Goal: Transaction & Acquisition: Purchase product/service

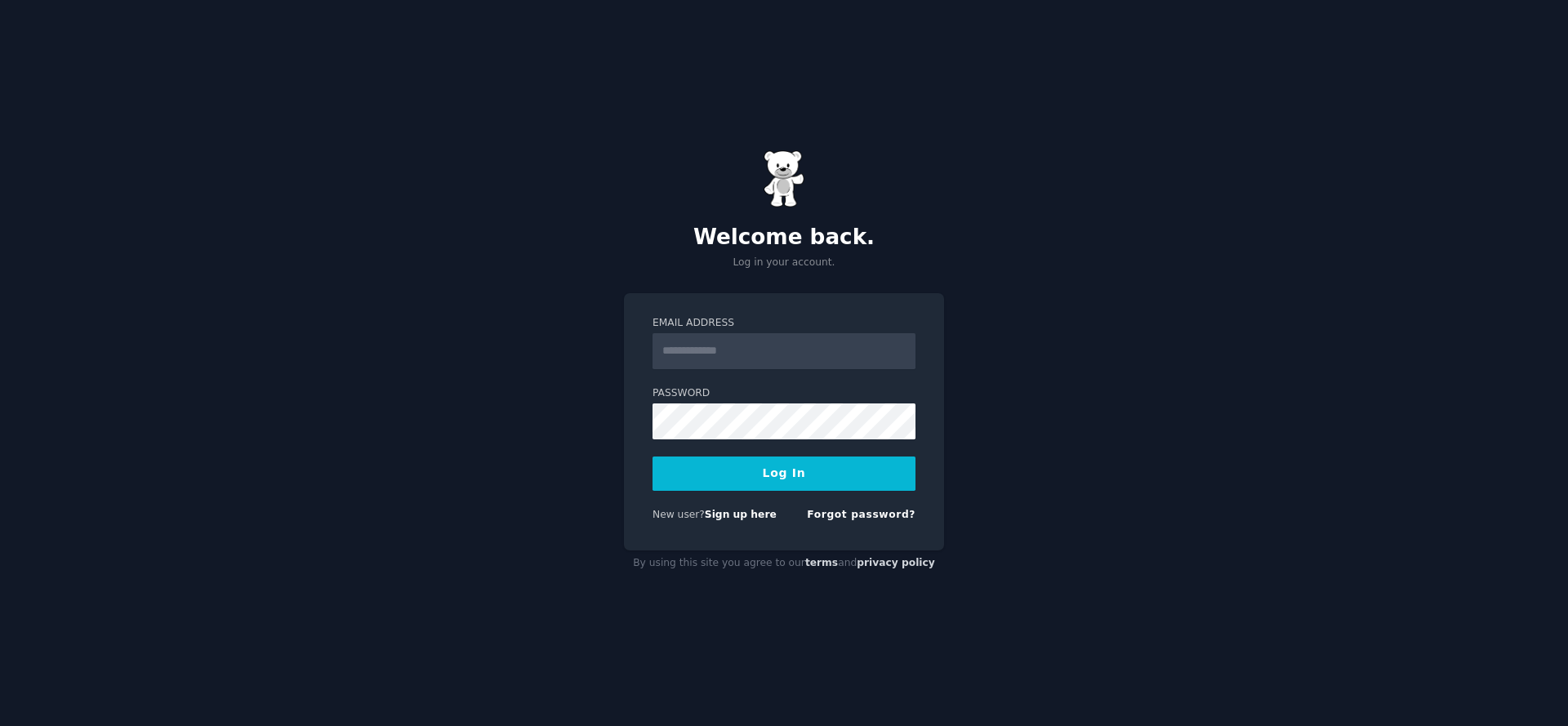
click at [779, 339] on input "Email Address" at bounding box center [784, 351] width 263 height 36
click at [866, 242] on h2 "Welcome back." at bounding box center [784, 237] width 321 height 26
click at [819, 371] on form "Email Address Password Log In New user? Sign up here Forgot password?" at bounding box center [784, 422] width 263 height 212
click at [817, 347] on input "Email Address" at bounding box center [784, 351] width 263 height 36
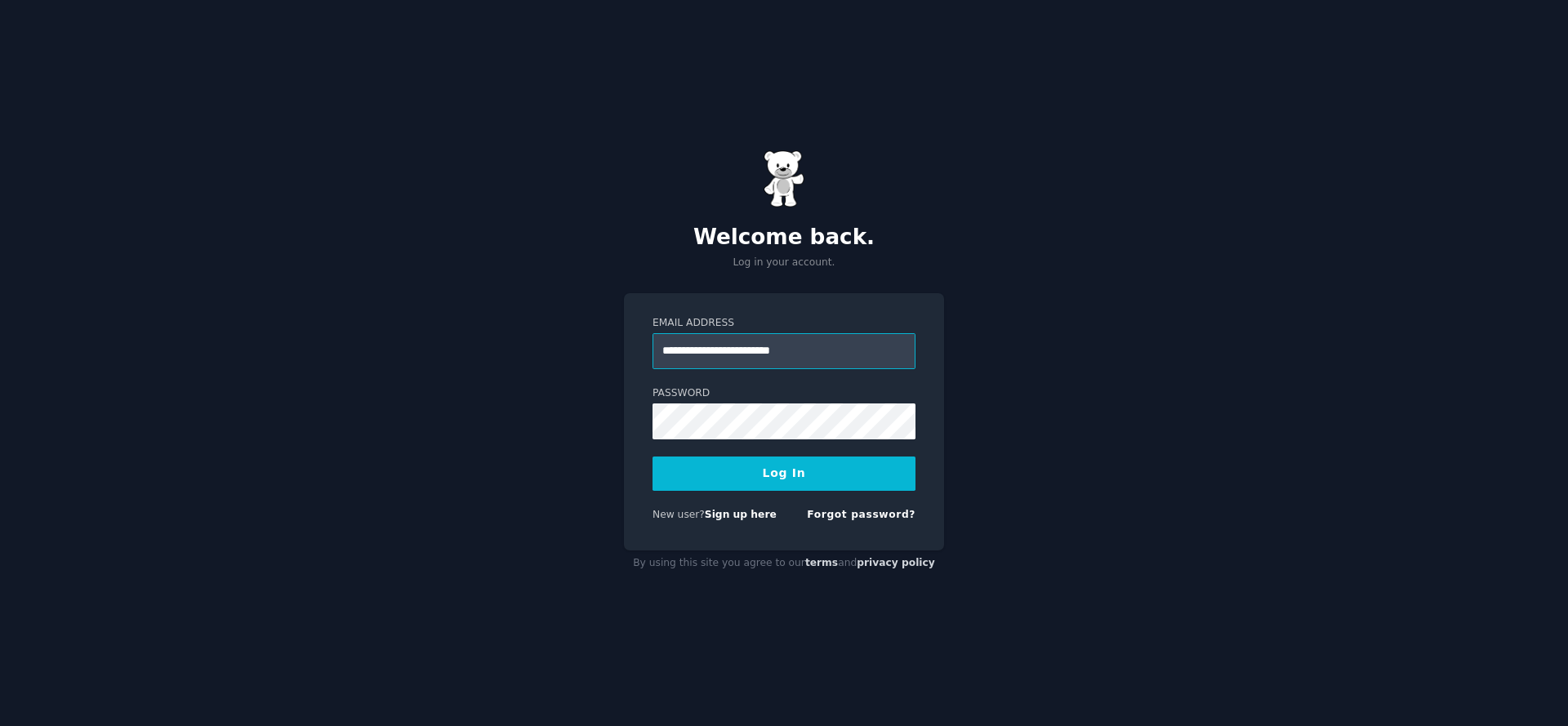
type input "**********"
click at [653, 456] on button "Log In" at bounding box center [784, 473] width 263 height 35
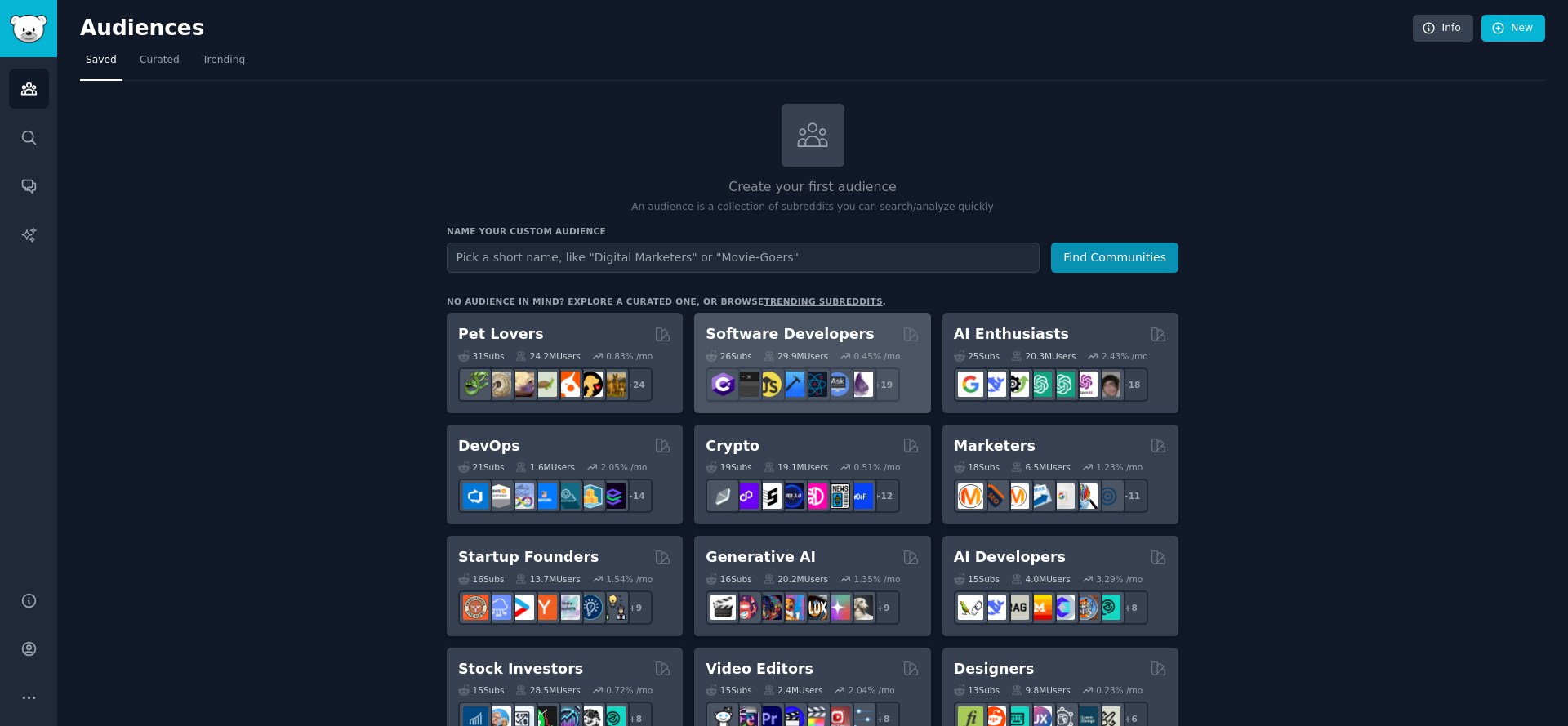
click at [854, 328] on div "Software Developers" at bounding box center [812, 334] width 213 height 21
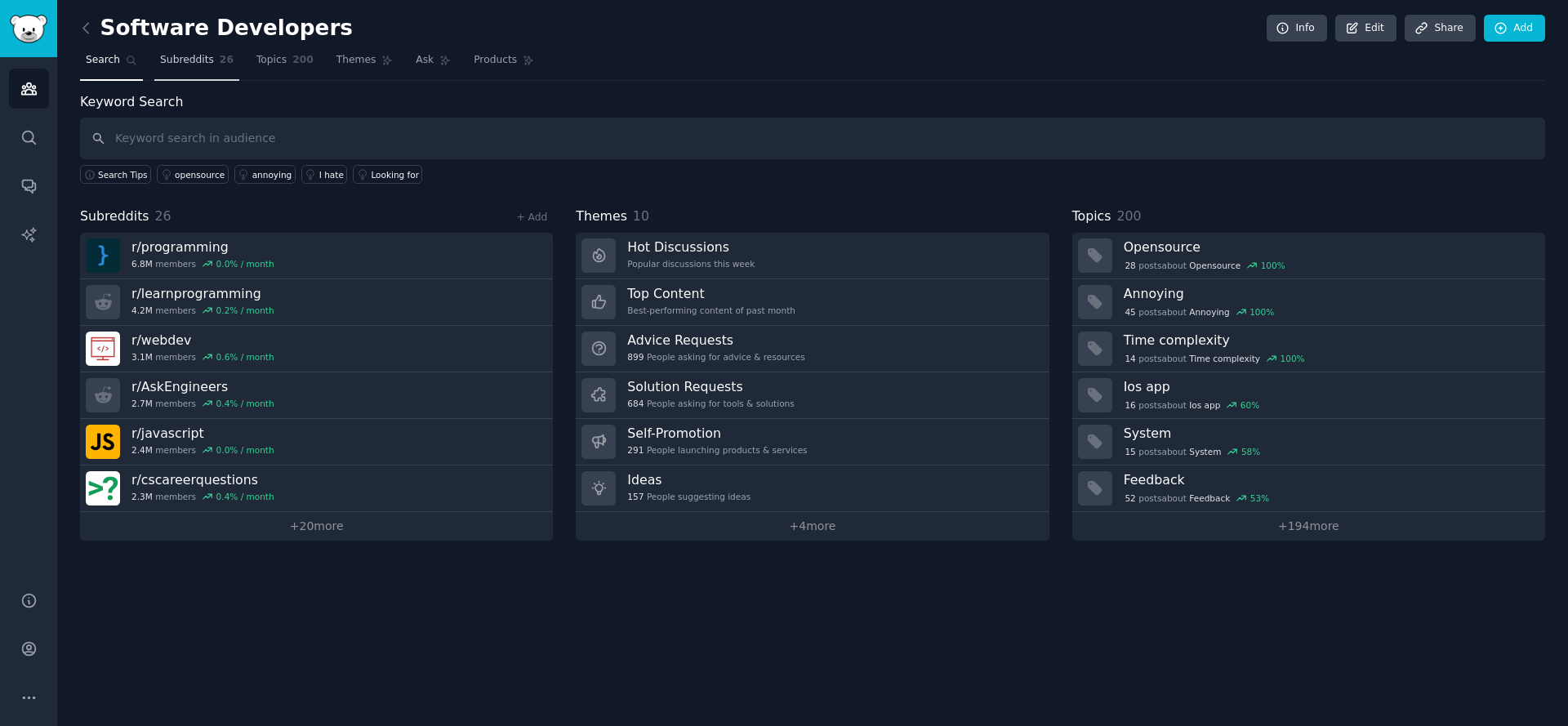
click at [212, 70] on link "Subreddits 26" at bounding box center [197, 64] width 85 height 34
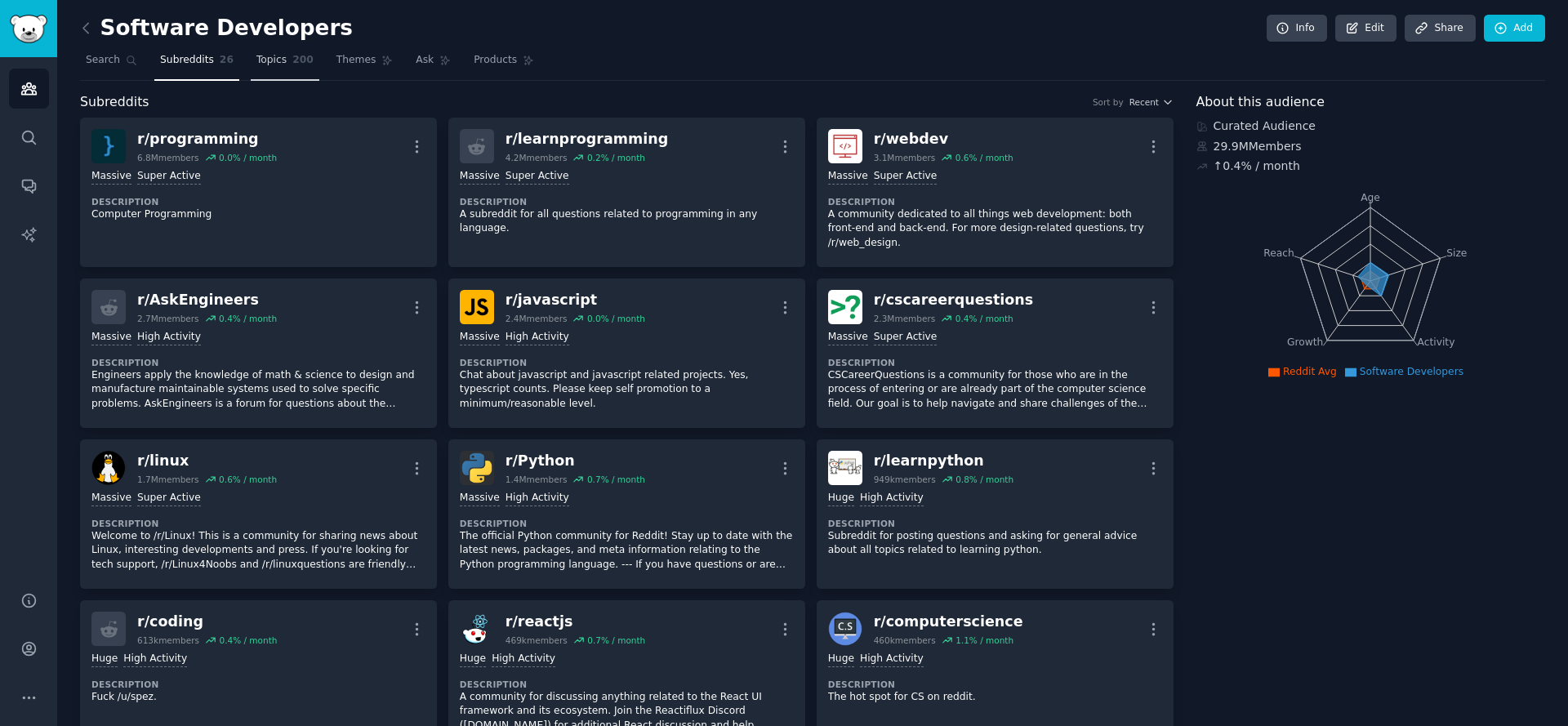
click at [279, 66] on span "Topics" at bounding box center [271, 60] width 30 height 15
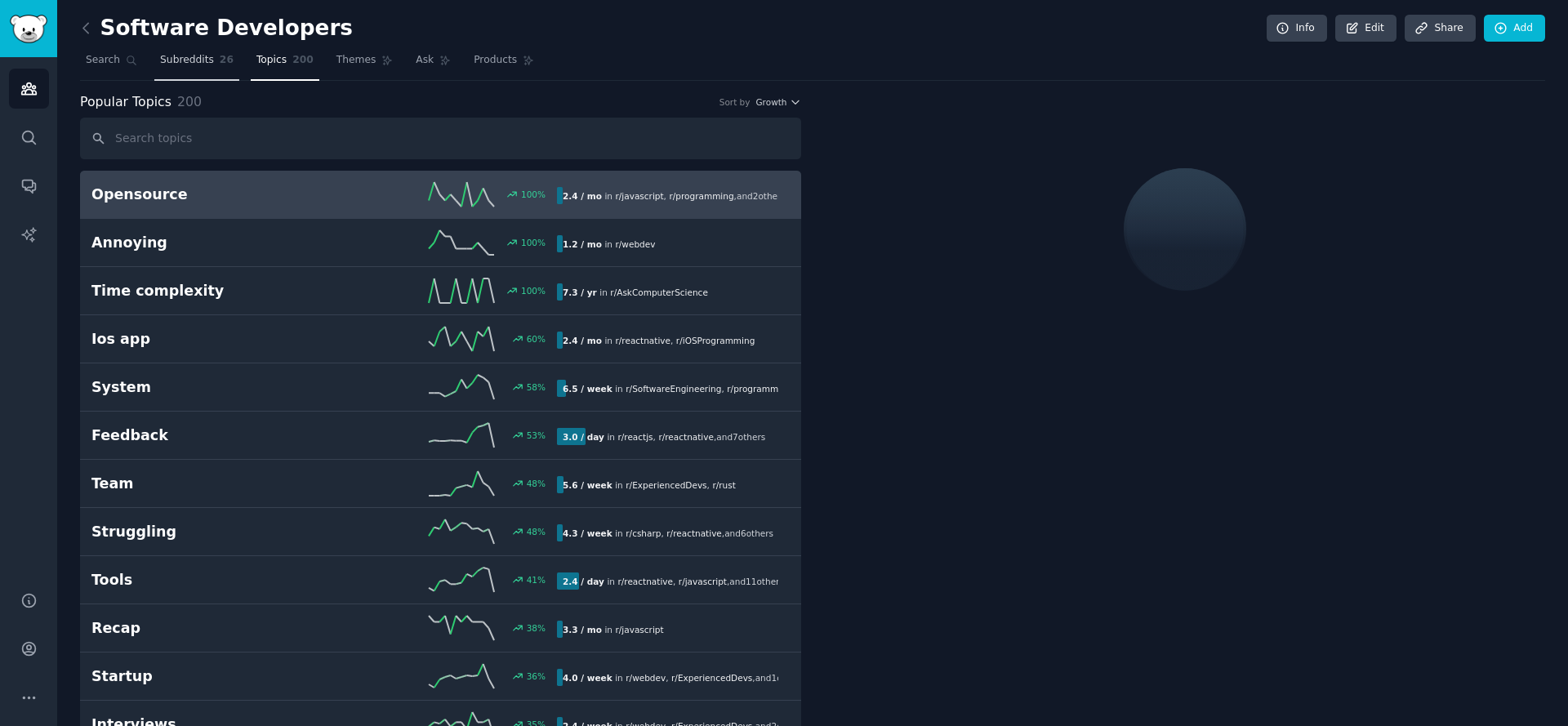
click at [200, 59] on span "Subreddits" at bounding box center [187, 60] width 54 height 15
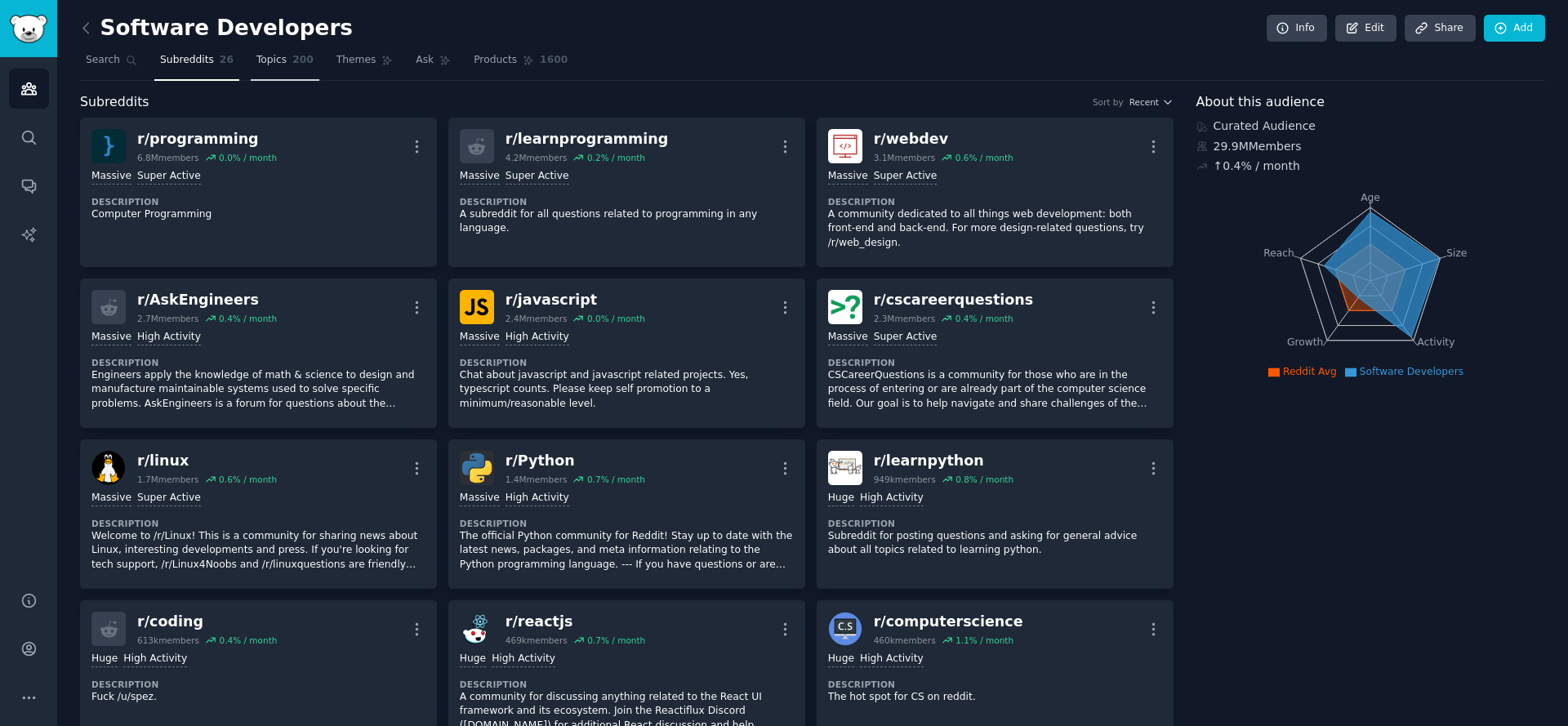
click at [262, 52] on link "Topics 200" at bounding box center [285, 64] width 68 height 34
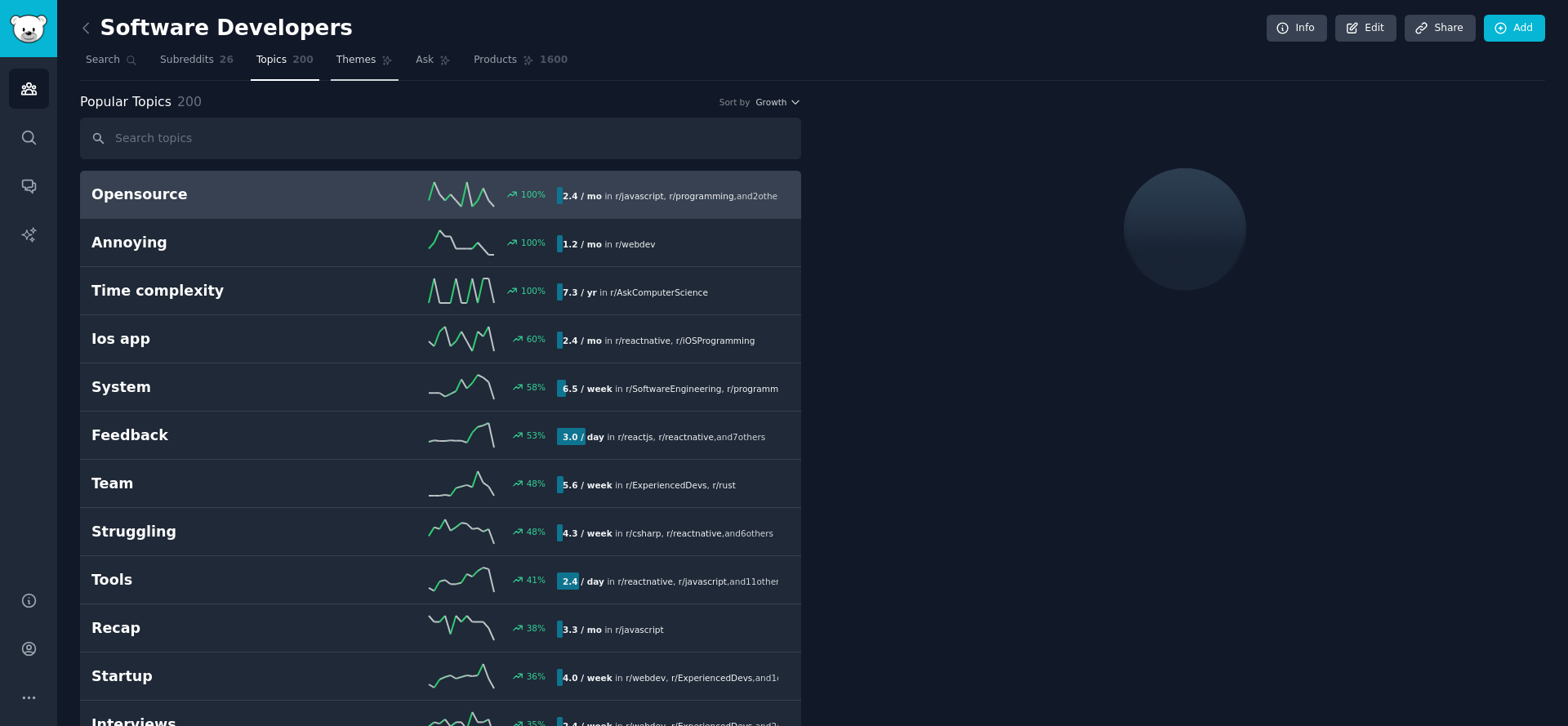
click at [364, 62] on span "Themes" at bounding box center [356, 60] width 40 height 15
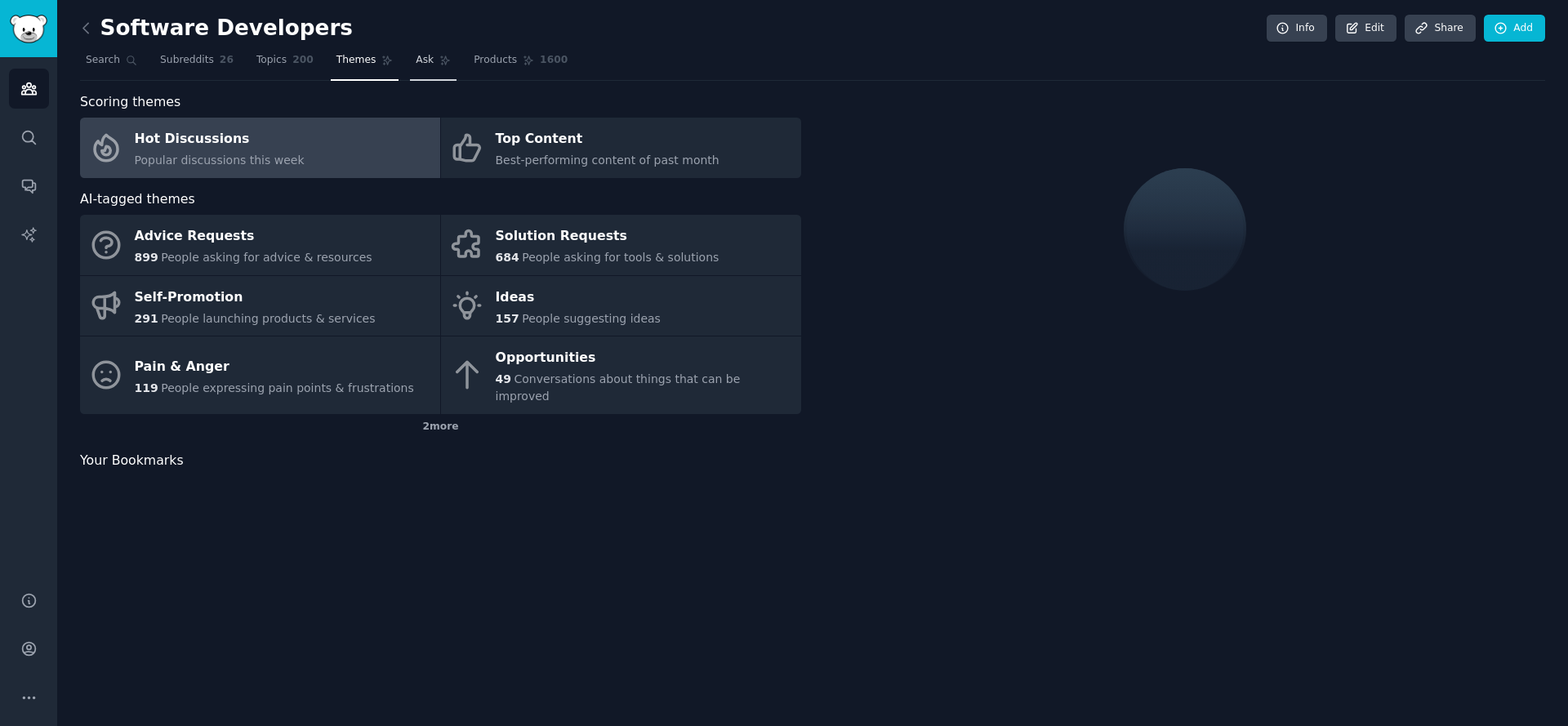
click at [422, 59] on span "Ask" at bounding box center [425, 60] width 18 height 15
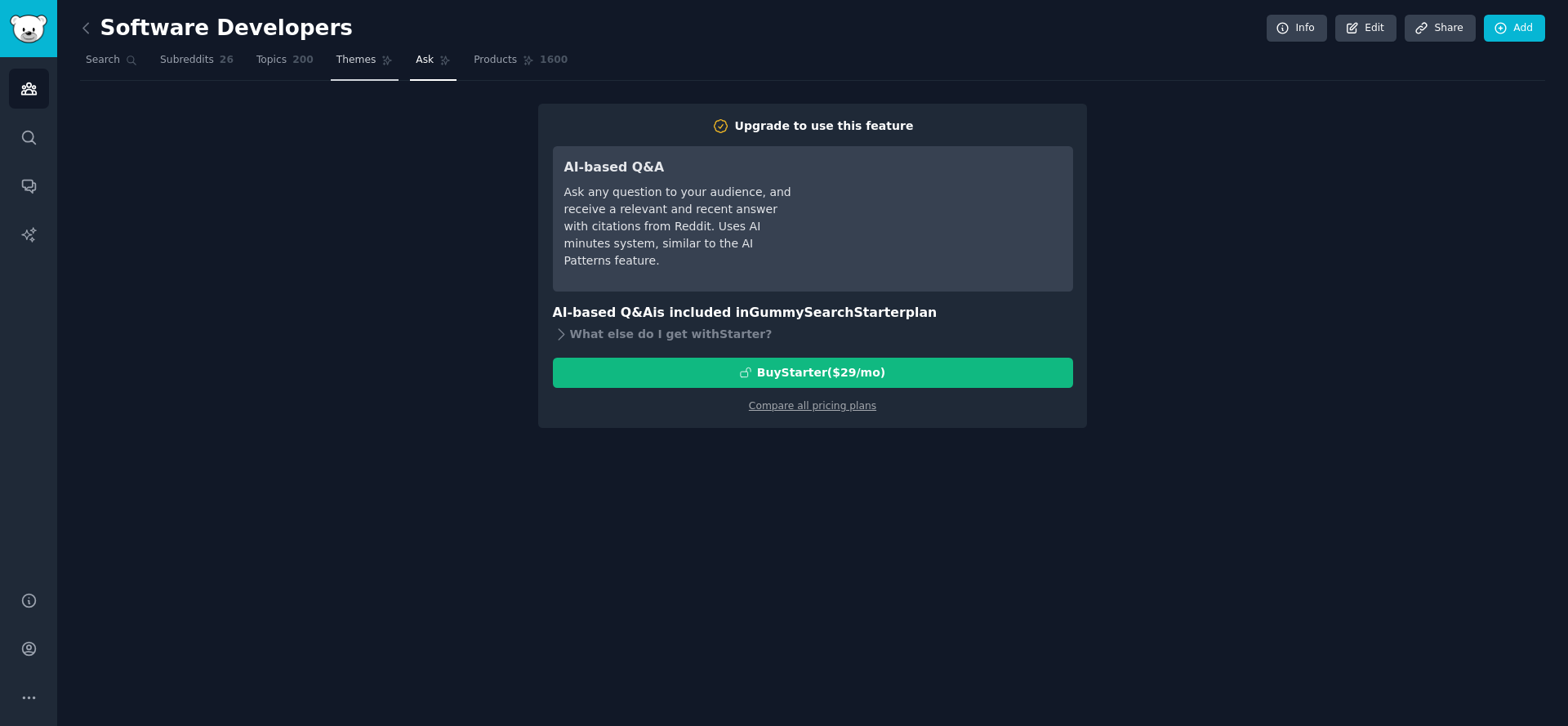
click at [349, 60] on span "Themes" at bounding box center [356, 60] width 40 height 15
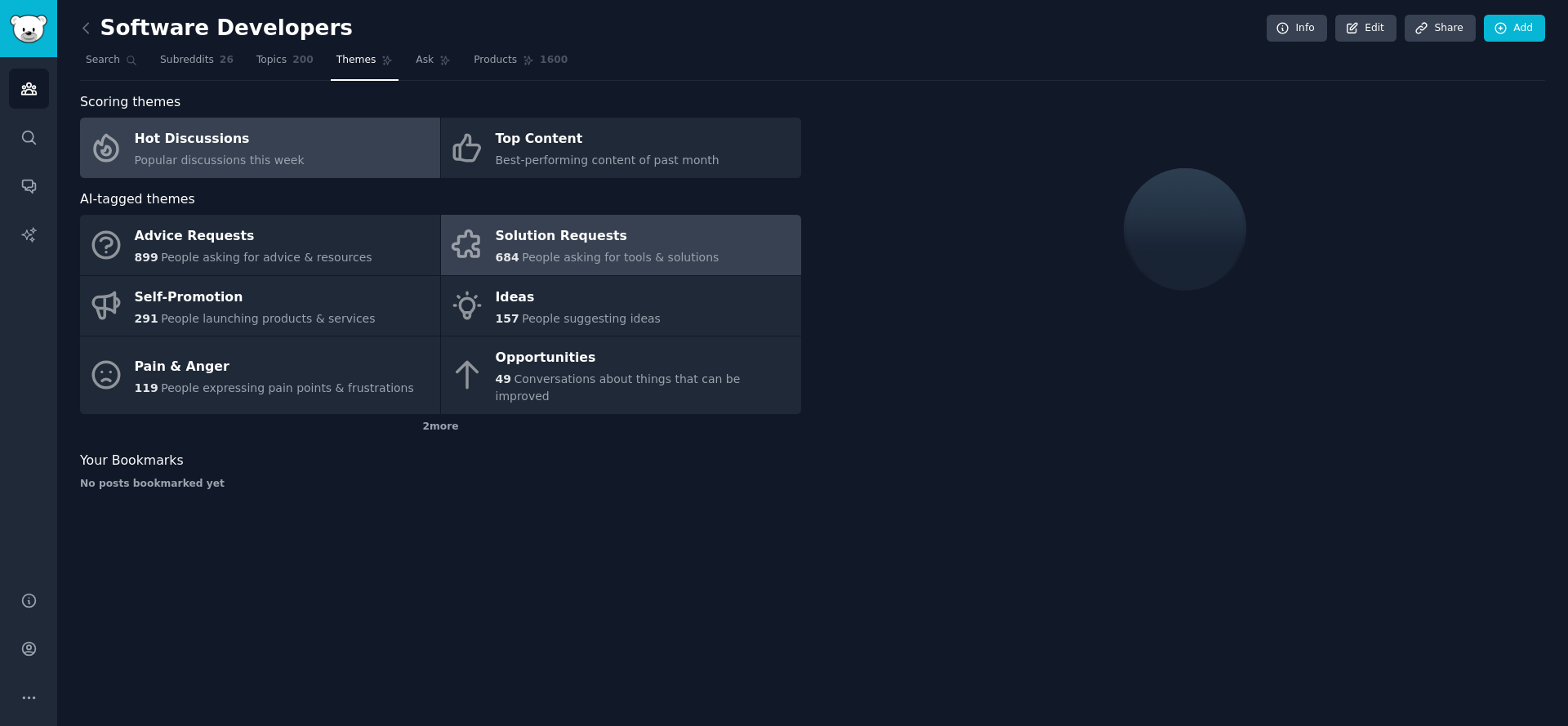
click at [521, 237] on div "Solution Requests" at bounding box center [607, 236] width 223 height 26
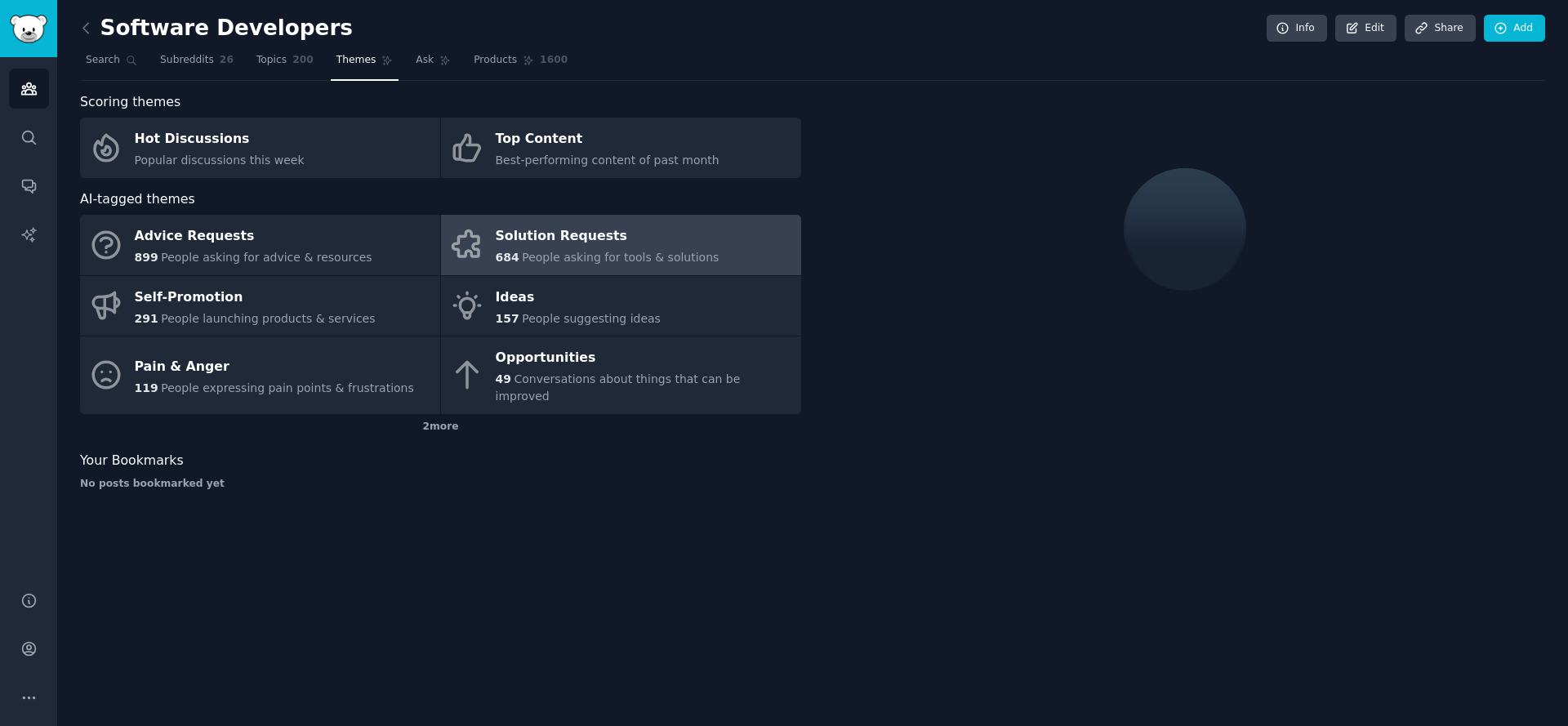
click at [584, 231] on div "Solution Requests" at bounding box center [607, 236] width 223 height 26
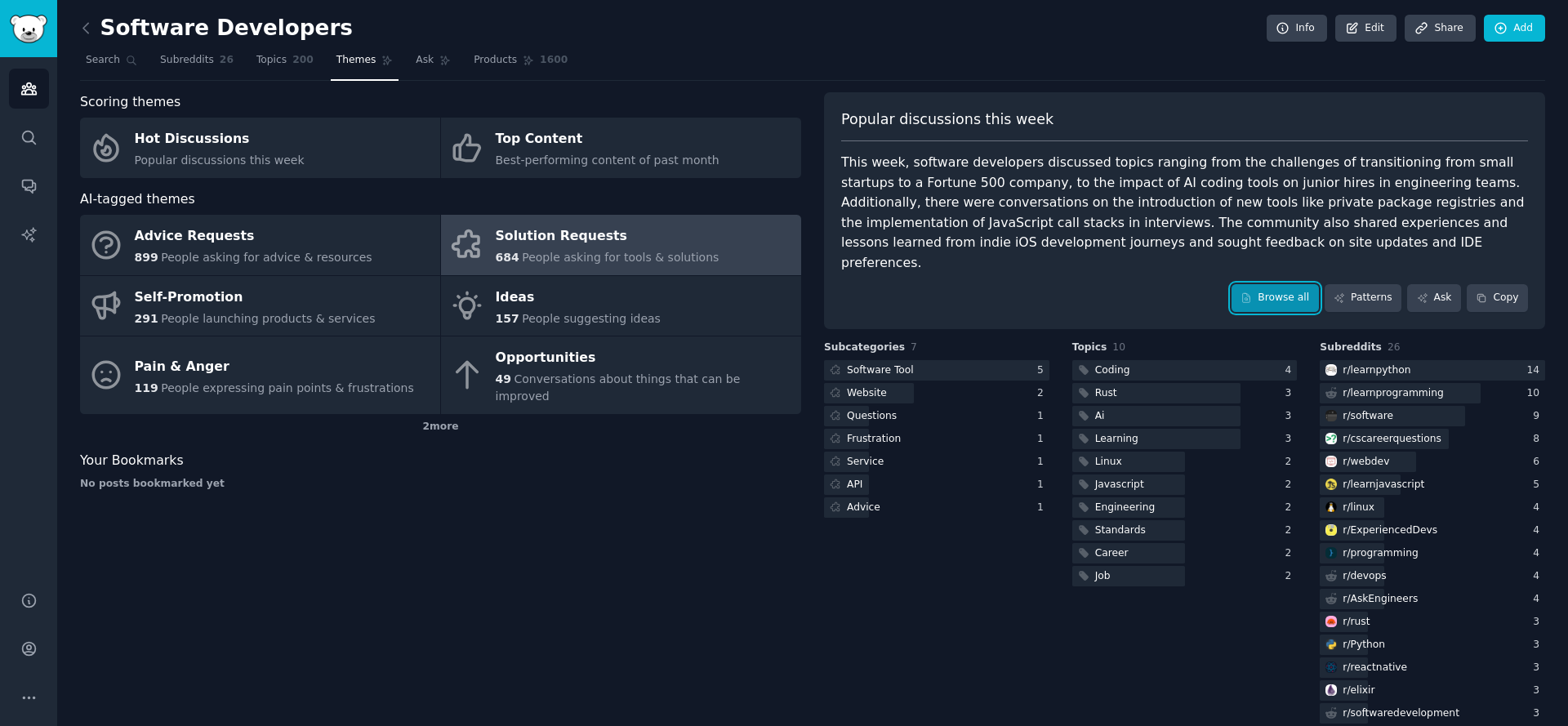
click at [1274, 284] on link "Browse all" at bounding box center [1275, 298] width 87 height 28
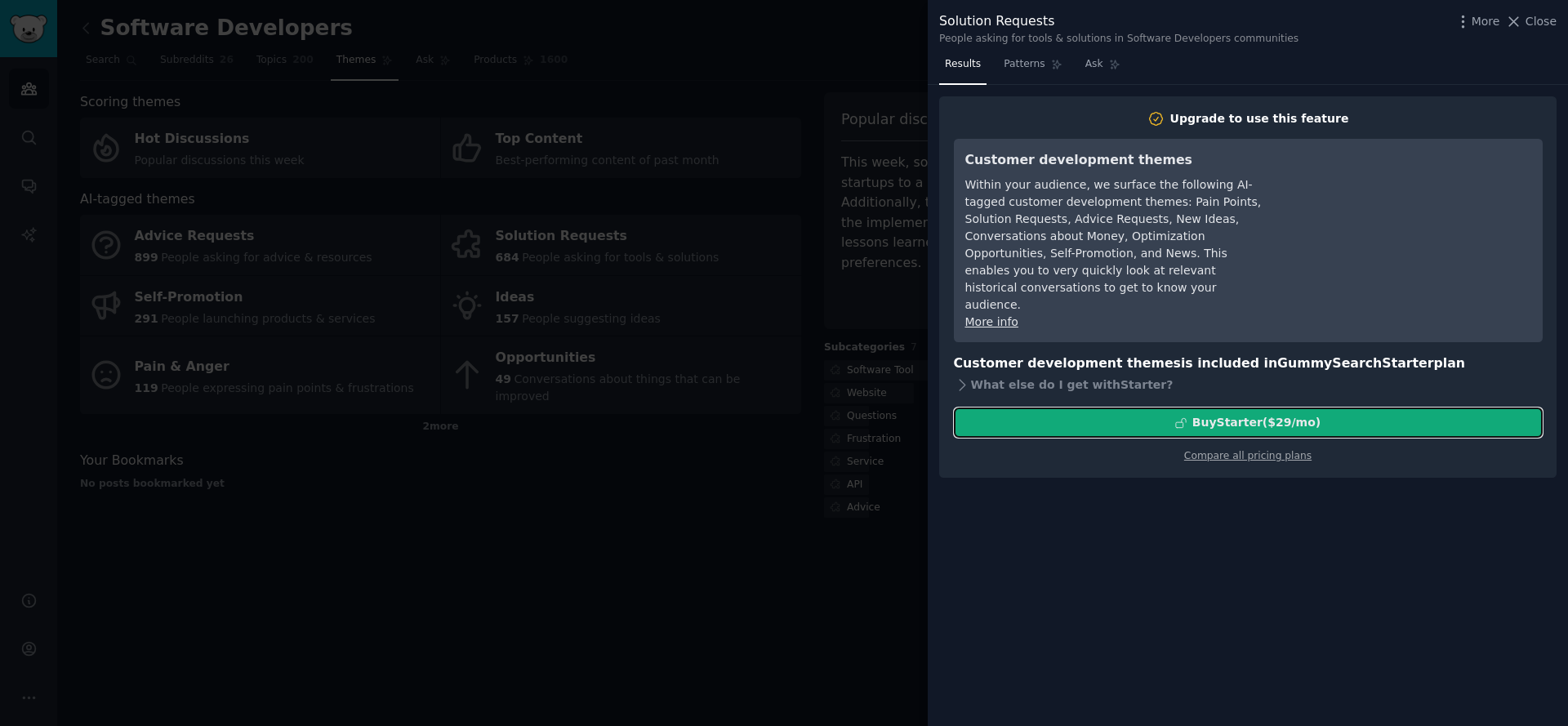
click at [1224, 414] on div "Buy Starter ($ 29 /mo )" at bounding box center [1256, 422] width 128 height 17
